Goal: Task Accomplishment & Management: Complete application form

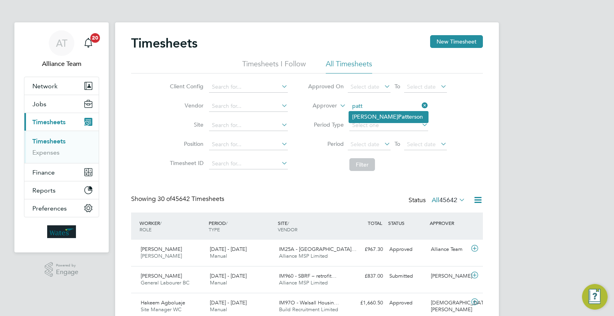
click at [398, 116] on b "Patt" at bounding box center [403, 116] width 11 height 7
type input "Richard Patterson"
click at [364, 166] on button "Filter" at bounding box center [362, 164] width 26 height 13
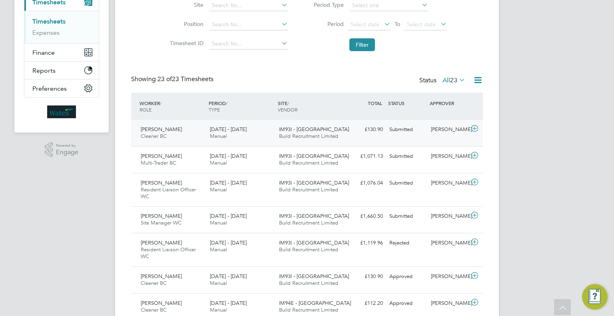
click at [401, 137] on div "Kerryann Lascelles Cleaner BC 20 - 26 Sep 2025 20 - 26 Sep 2025 Manual IM93I - …" at bounding box center [307, 133] width 352 height 26
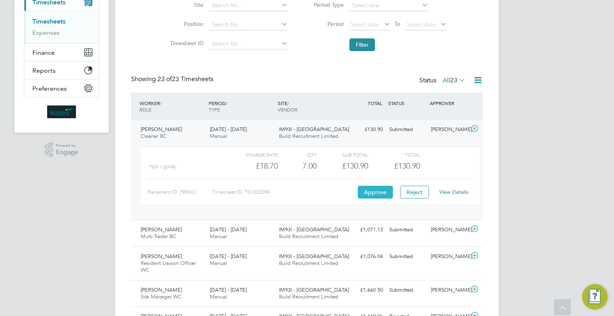
click at [381, 193] on button "Approve" at bounding box center [375, 192] width 35 height 13
click at [416, 231] on div "Submitted" at bounding box center [407, 229] width 42 height 13
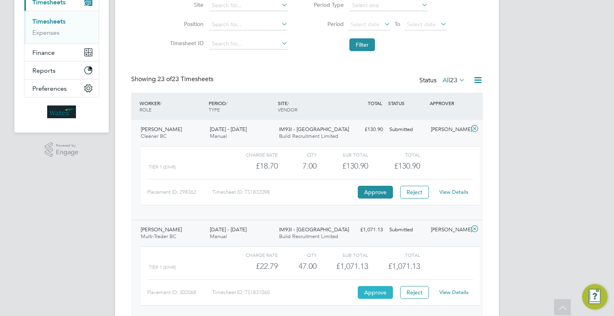
click at [377, 292] on button "Approve" at bounding box center [375, 292] width 35 height 13
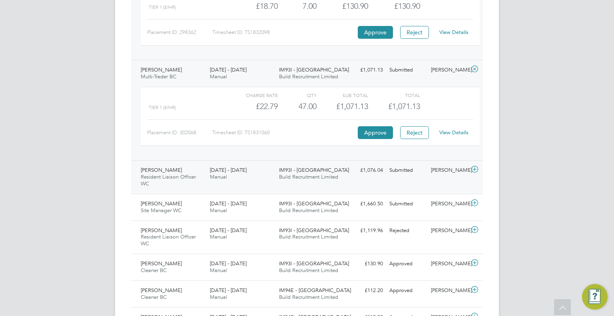
click at [440, 169] on div "Richard Patterson" at bounding box center [449, 170] width 42 height 13
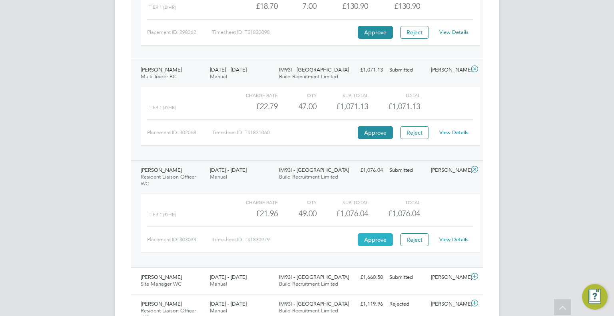
click at [371, 238] on button "Approve" at bounding box center [375, 239] width 35 height 13
click at [353, 284] on div "David Linstead Site Manager WC 20 - 26 Sep 2025 20 - 26 Sep 2025 Manual IM93I -…" at bounding box center [307, 280] width 352 height 27
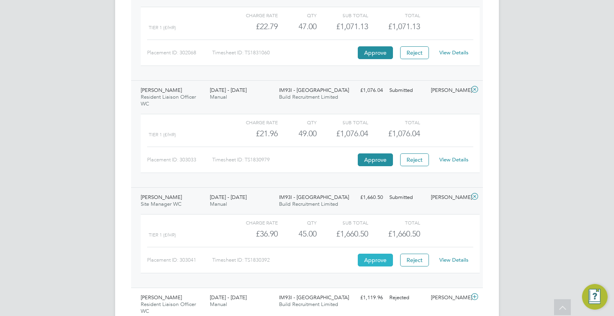
click at [366, 263] on button "Approve" at bounding box center [375, 260] width 35 height 13
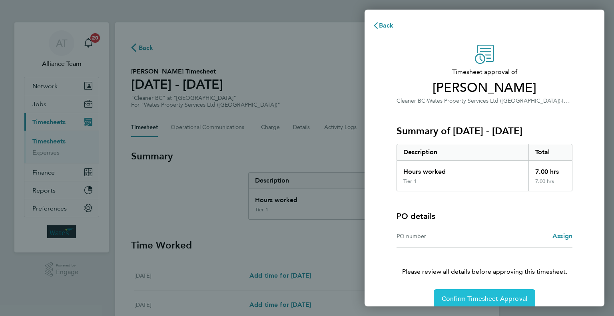
click at [490, 297] on span "Confirm Timesheet Approval" at bounding box center [485, 299] width 86 height 8
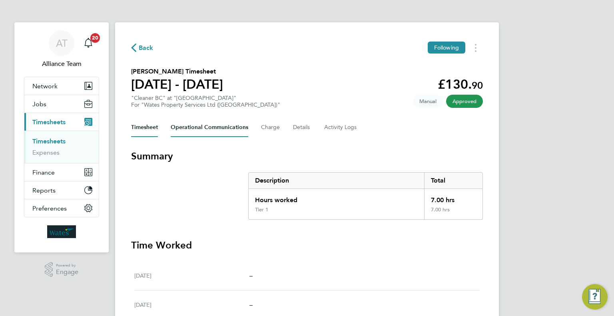
click at [225, 132] on Communications-tab "Operational Communications" at bounding box center [210, 127] width 78 height 19
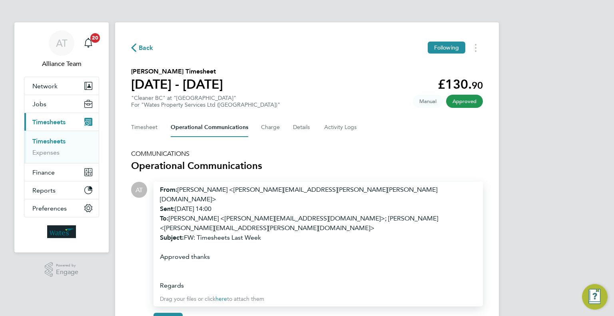
click at [170, 306] on div "Post Cancel" at bounding box center [317, 322] width 329 height 32
click at [170, 313] on button "Post" at bounding box center [167, 322] width 29 height 19
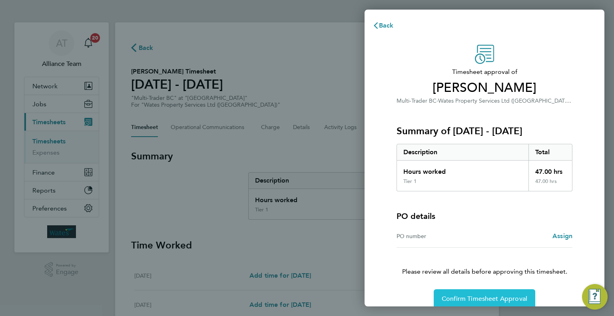
click at [496, 294] on button "Confirm Timesheet Approval" at bounding box center [484, 298] width 101 height 19
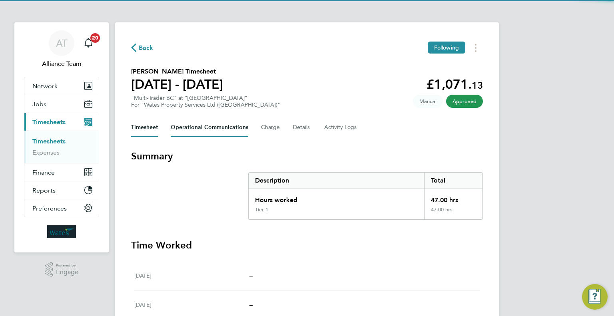
click at [243, 126] on Communications-tab "Operational Communications" at bounding box center [210, 127] width 78 height 19
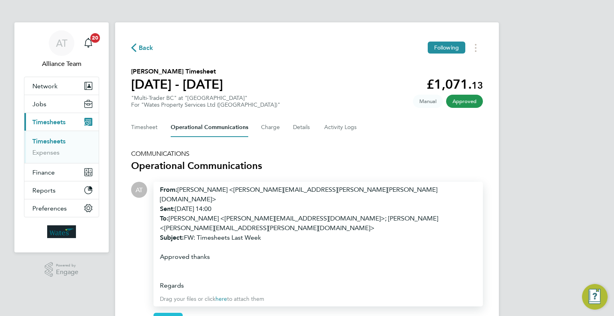
click at [173, 316] on span "Post" at bounding box center [167, 322] width 13 height 8
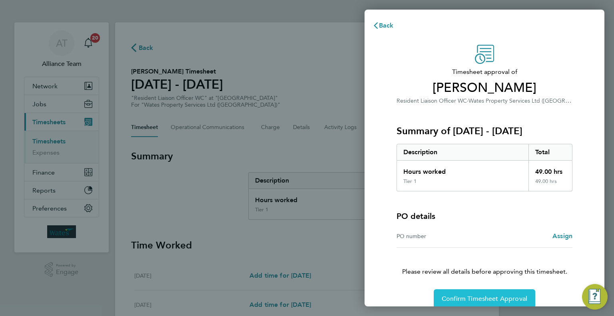
click at [482, 302] on span "Confirm Timesheet Approval" at bounding box center [485, 299] width 86 height 8
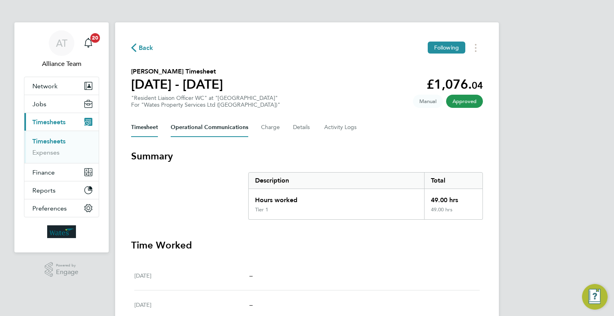
click at [225, 134] on Communications-tab "Operational Communications" at bounding box center [210, 127] width 78 height 19
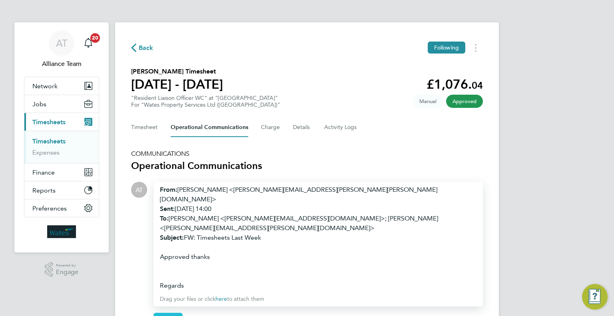
click at [171, 313] on button "Post" at bounding box center [167, 322] width 29 height 19
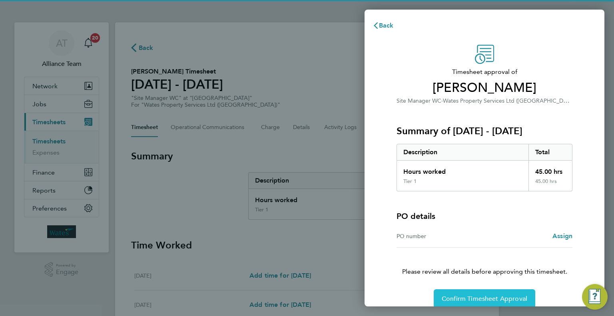
click at [484, 296] on span "Confirm Timesheet Approval" at bounding box center [485, 299] width 86 height 8
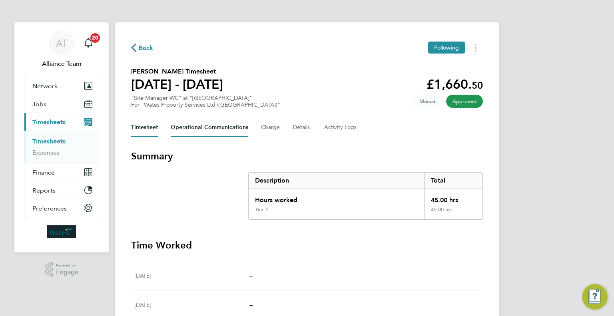
click at [243, 123] on Communications-tab "Operational Communications" at bounding box center [210, 127] width 78 height 19
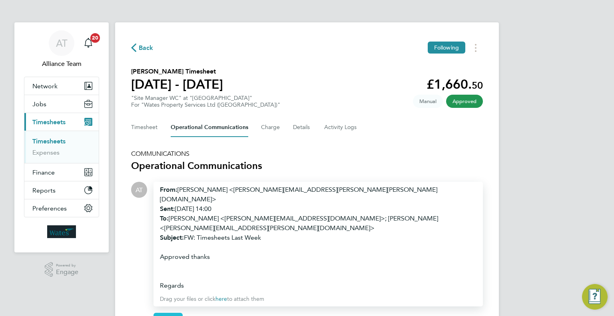
click at [167, 316] on span "Post" at bounding box center [167, 322] width 13 height 8
